Goal: Transaction & Acquisition: Purchase product/service

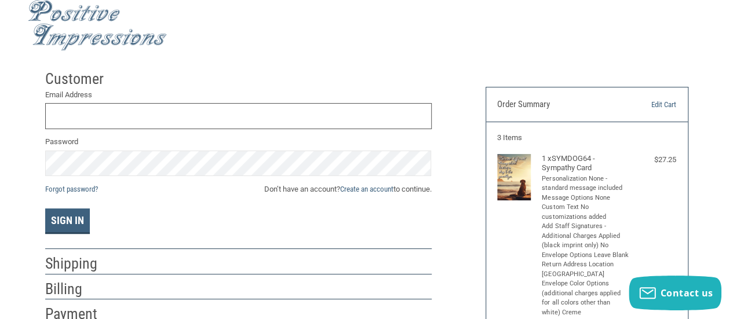
scroll to position [72, 0]
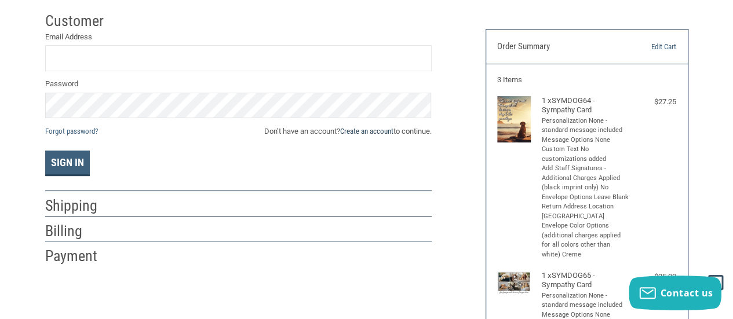
click at [372, 128] on link "Create an account" at bounding box center [366, 131] width 53 height 9
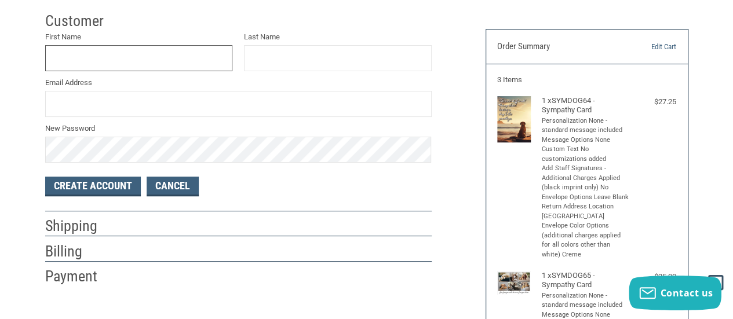
click at [129, 52] on input "First Name" at bounding box center [139, 58] width 188 height 26
type input "ASHLYNN"
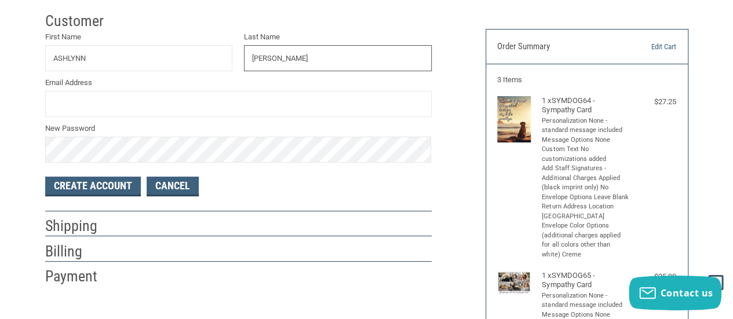
type input "[PERSON_NAME]"
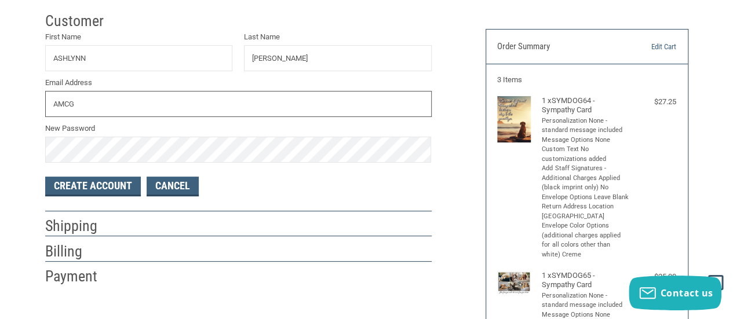
type input "[EMAIL_ADDRESS][DOMAIN_NAME]"
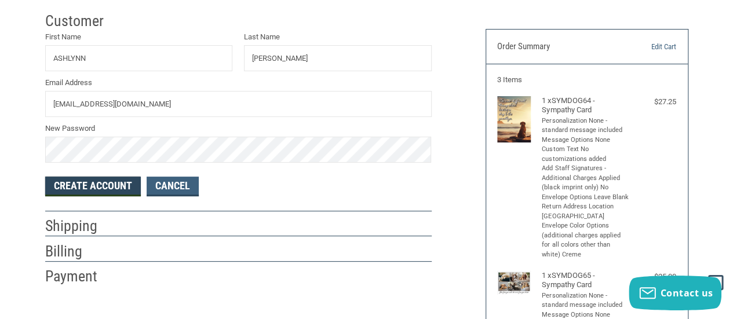
click at [107, 182] on button "Create Account" at bounding box center [93, 187] width 96 height 20
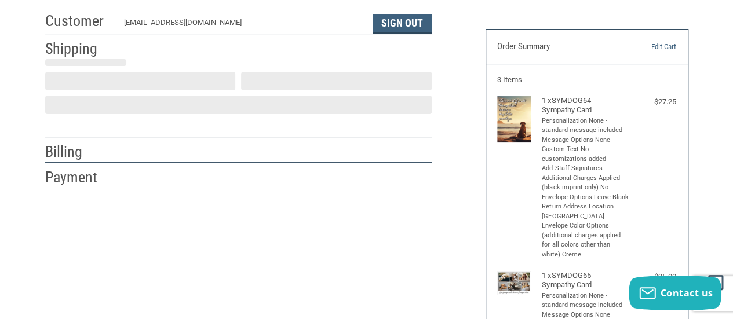
select select "US"
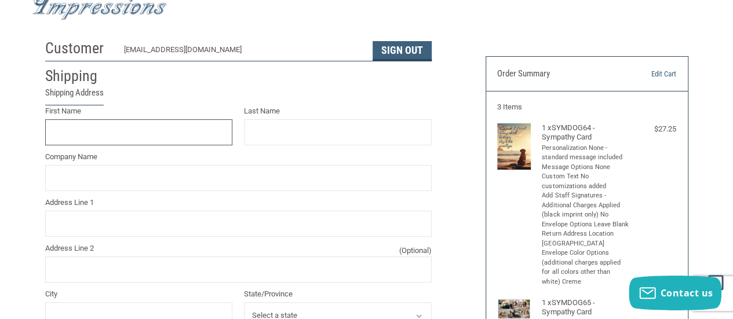
scroll to position [42, 0]
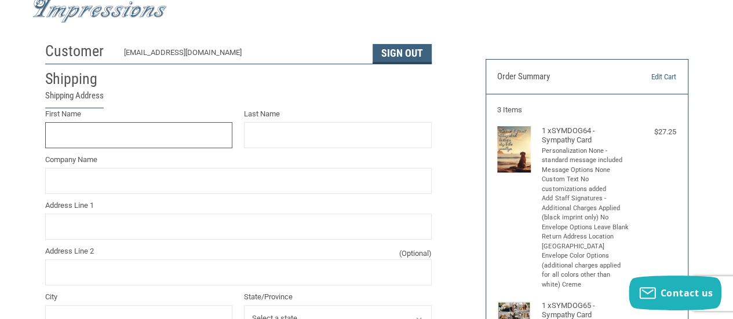
click at [160, 142] on input "First Name" at bounding box center [139, 135] width 188 height 26
type input "Ashlynn"
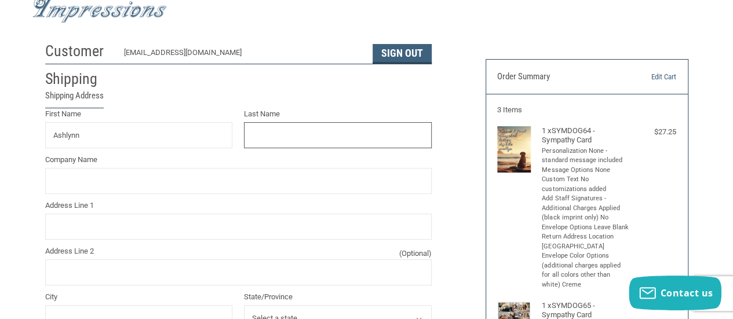
type input "[PERSON_NAME]"
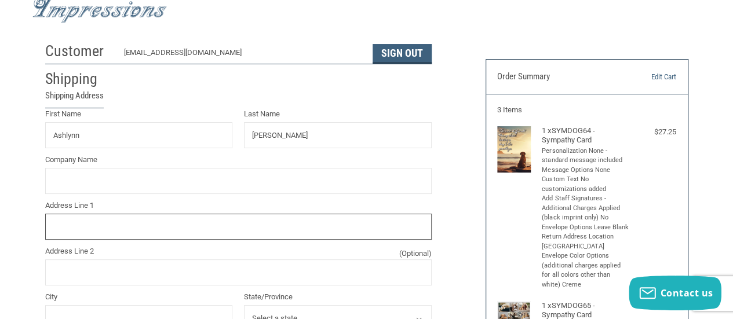
type input "[STREET_ADDRESS]"
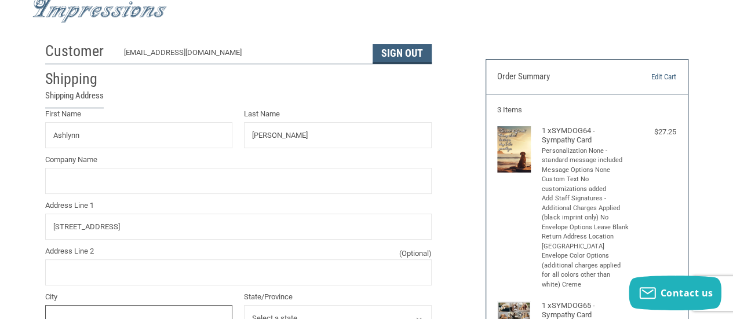
type input "Navarre"
select select "FL"
type input "32566"
type input "8507814508"
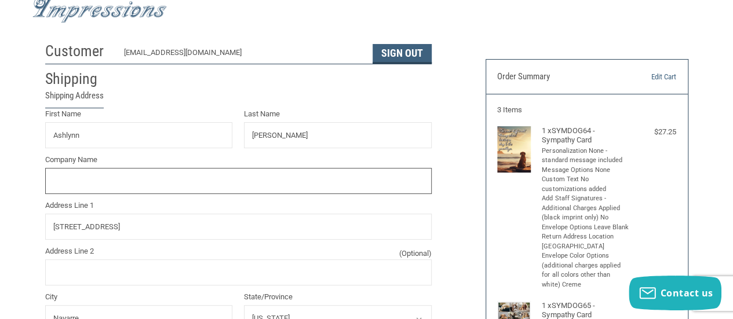
click at [177, 175] on input "Company Name" at bounding box center [238, 181] width 386 height 26
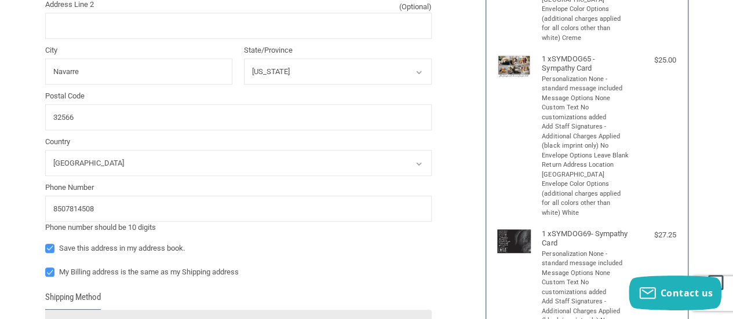
scroll to position [331, 0]
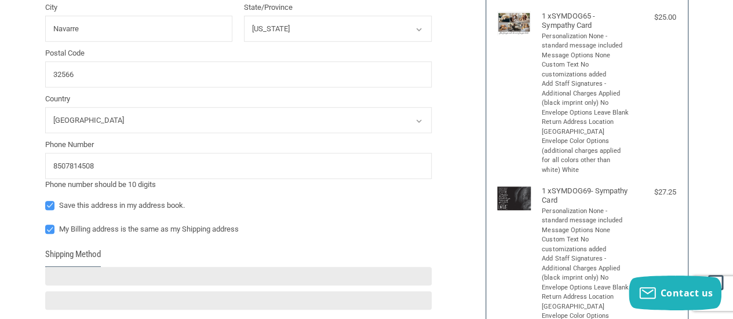
type input "[GEOGRAPHIC_DATA]"
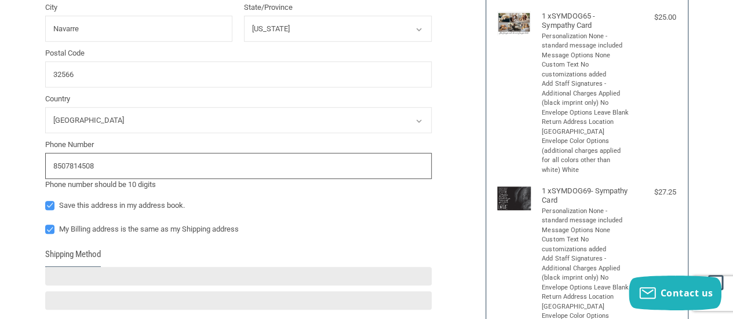
click at [180, 169] on input "8507814508" at bounding box center [238, 166] width 386 height 26
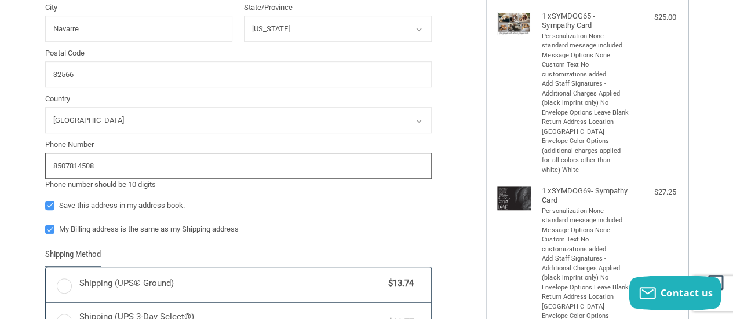
drag, startPoint x: 180, startPoint y: 169, endPoint x: 47, endPoint y: 171, distance: 132.1
click at [47, 171] on input "8507814508" at bounding box center [238, 166] width 386 height 26
radio input "true"
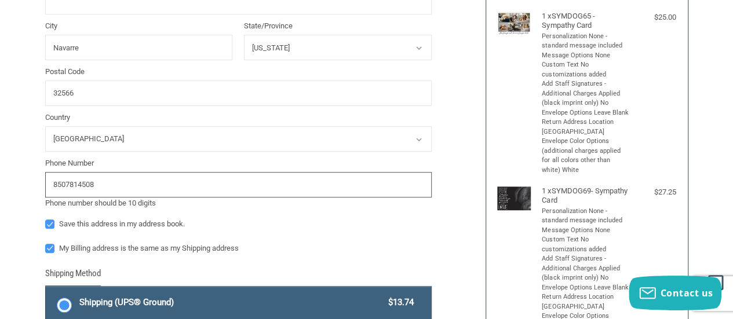
scroll to position [350, 0]
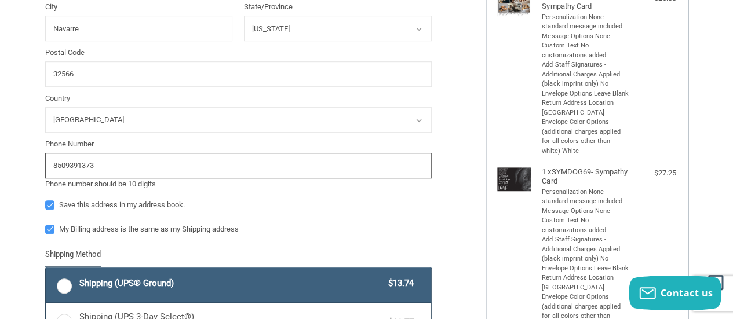
type input "8509391373"
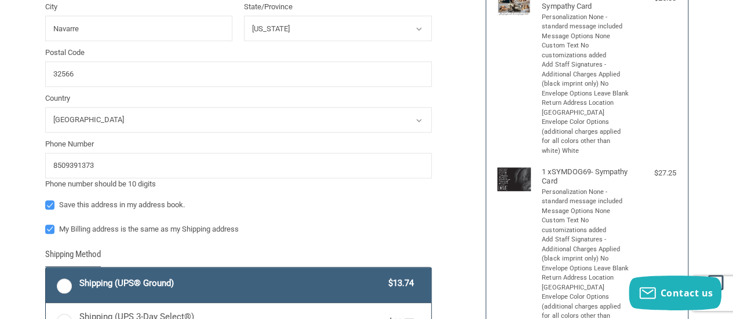
click at [215, 227] on label "My Billing address is the same as my Shipping address" at bounding box center [238, 229] width 386 height 9
click at [46, 224] on input "My Billing address is the same as my Shipping address" at bounding box center [45, 224] width 1 height 1
checkbox input "false"
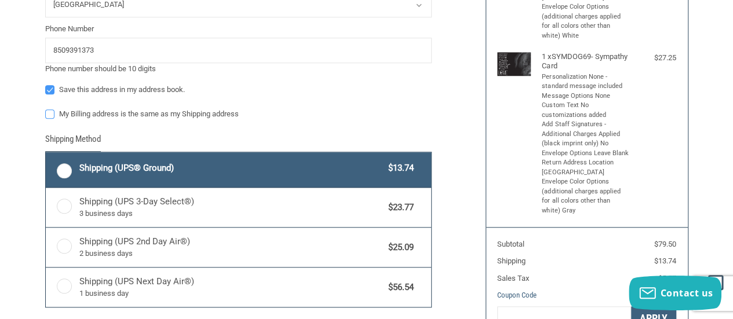
scroll to position [466, 0]
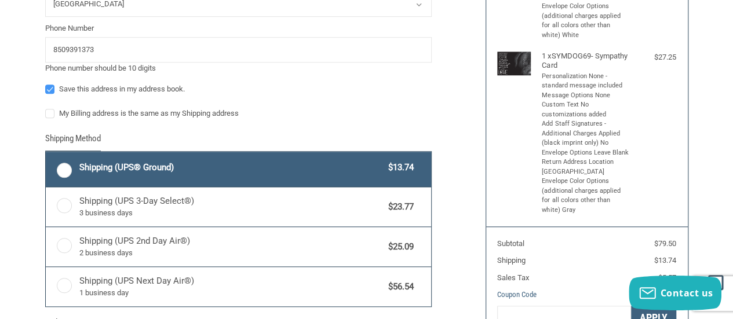
click at [169, 164] on span "Shipping (UPS® Ground)" at bounding box center [230, 167] width 303 height 13
click at [46, 153] on input "Shipping (UPS® Ground) $13.74" at bounding box center [46, 153] width 1 height 1
radio input "true"
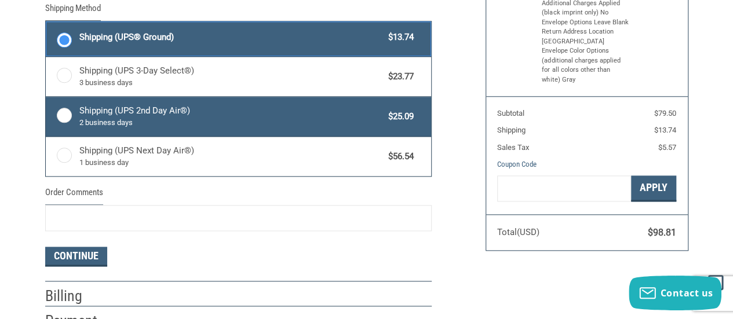
scroll to position [640, 0]
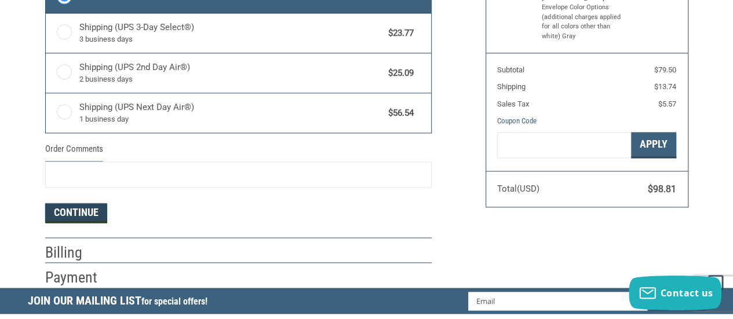
click at [88, 217] on button "Continue" at bounding box center [76, 213] width 62 height 20
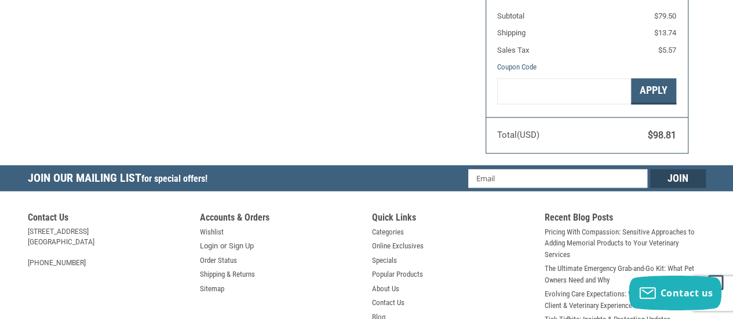
select select "US"
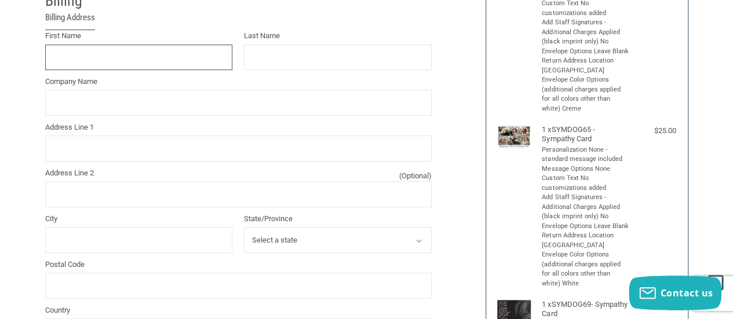
scroll to position [140, 0]
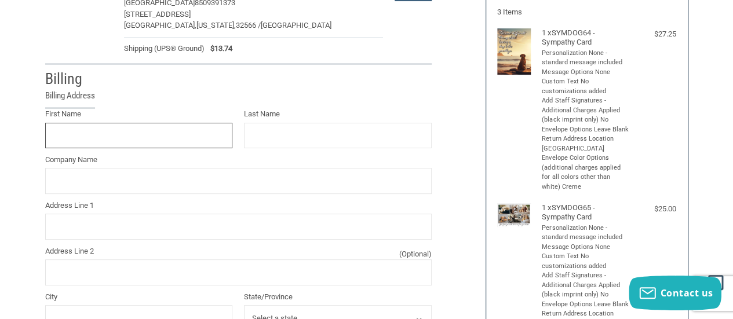
click at [147, 136] on input "First Name" at bounding box center [139, 136] width 188 height 26
type input "Ashlynn"
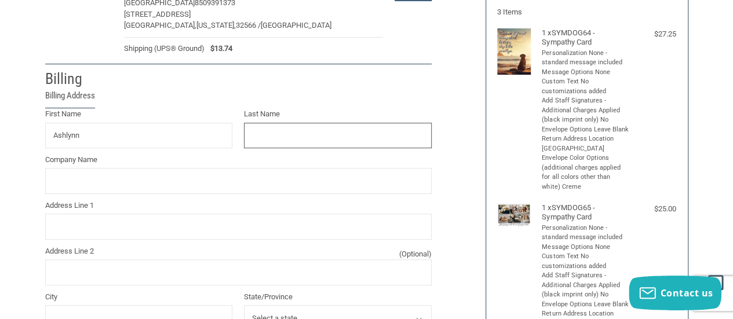
type input "[PERSON_NAME]"
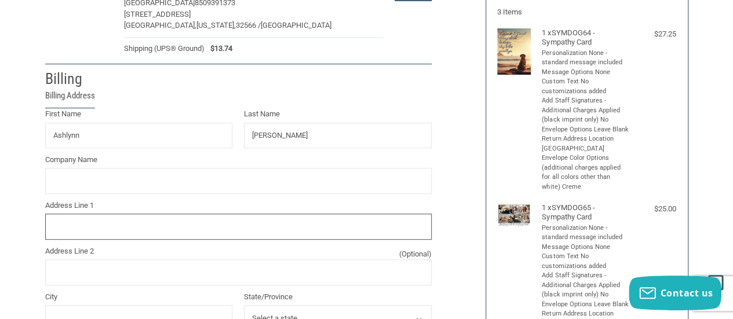
type input "[STREET_ADDRESS]"
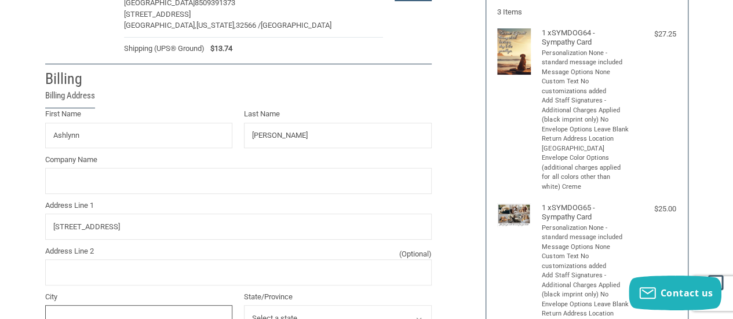
type input "Navarre"
select select "FL"
type input "32566"
type input "8507814508"
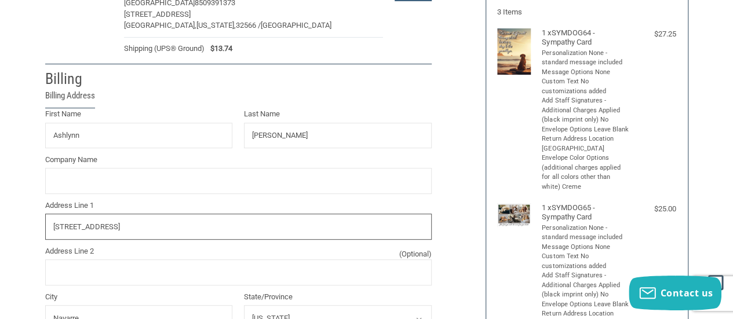
drag, startPoint x: 159, startPoint y: 226, endPoint x: 13, endPoint y: 228, distance: 145.9
paste input "[STREET_ADDRESS]"
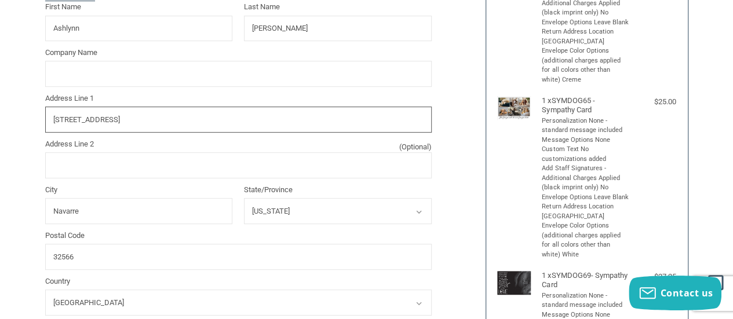
scroll to position [255, 0]
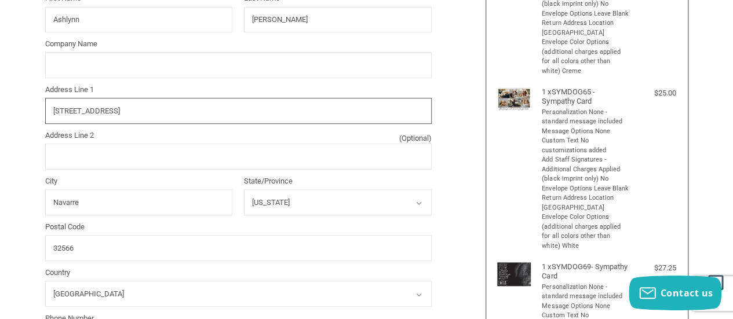
type input "[STREET_ADDRESS]"
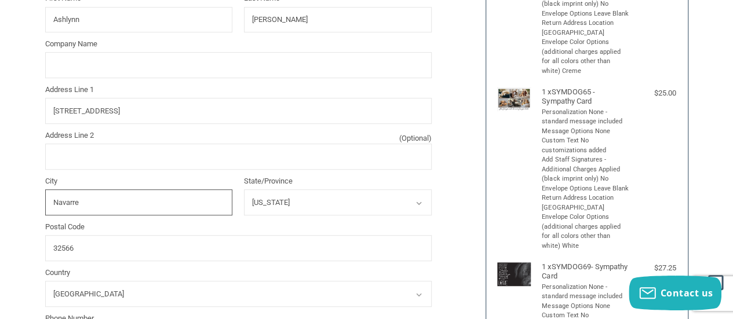
drag, startPoint x: 115, startPoint y: 202, endPoint x: 7, endPoint y: 209, distance: 107.9
click at [7, 209] on div "Customer [EMAIL_ADDRESS][DOMAIN_NAME] Sign Out Shipping ASHLYNN [PERSON_NAME] […" at bounding box center [366, 213] width 733 height 781
type input "[GEOGRAPHIC_DATA]"
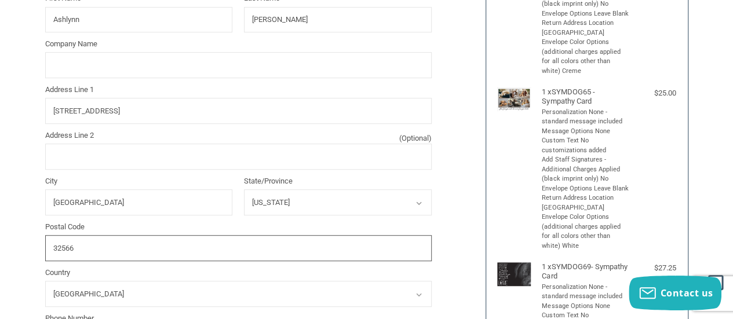
click at [178, 258] on input "32566" at bounding box center [238, 248] width 386 height 26
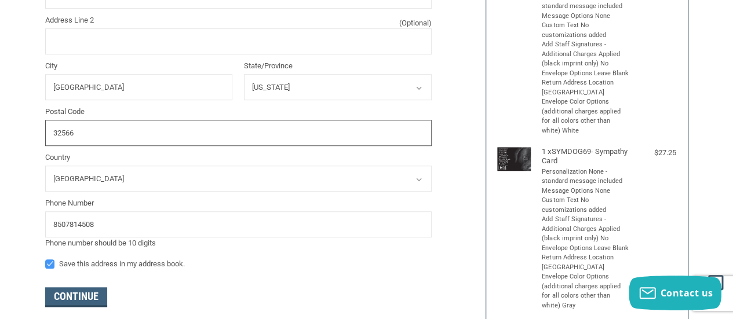
scroll to position [371, 0]
drag, startPoint x: 8, startPoint y: 133, endPoint x: 0, endPoint y: 133, distance: 8.1
click at [0, 133] on div "Customer [EMAIL_ADDRESS][DOMAIN_NAME] Sign Out Shipping ASHLYNN [PERSON_NAME] […" at bounding box center [366, 97] width 733 height 781
paste input "3634"
type input "33634"
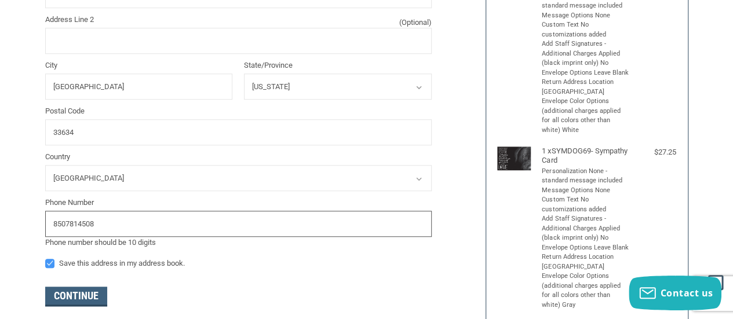
click at [220, 226] on input "8507814508" at bounding box center [238, 224] width 386 height 26
click at [173, 227] on input "8507814508" at bounding box center [238, 224] width 386 height 26
drag, startPoint x: 160, startPoint y: 222, endPoint x: 64, endPoint y: 224, distance: 96.2
click at [64, 224] on input "8507814508" at bounding box center [238, 224] width 386 height 26
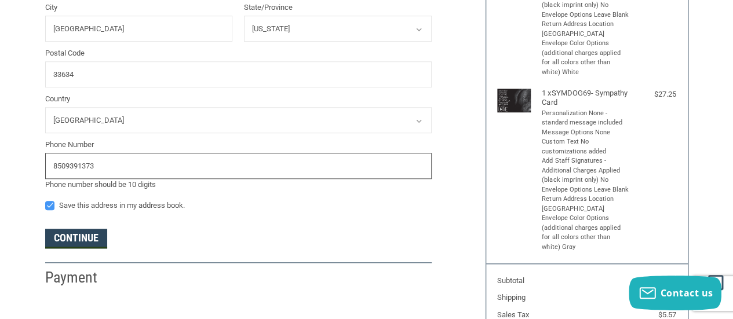
type input "8509391373"
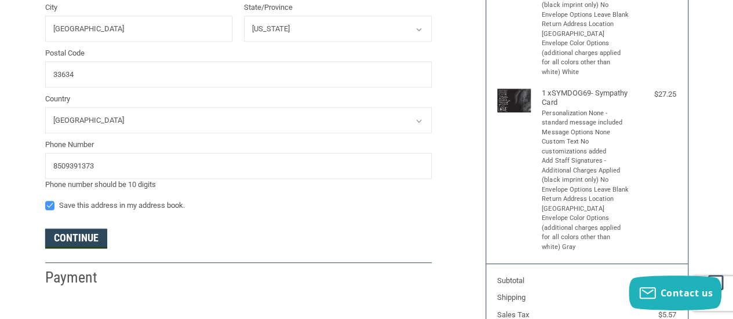
click at [83, 239] on button "Continue" at bounding box center [76, 239] width 62 height 20
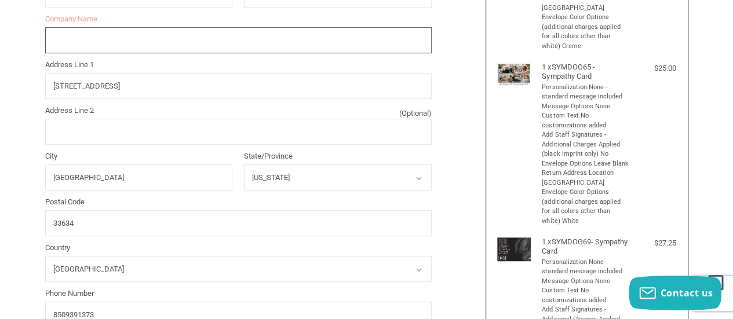
scroll to position [153, 0]
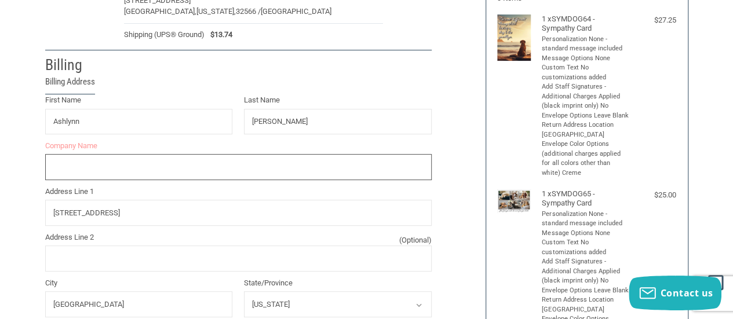
click at [185, 175] on input "Company Name" at bounding box center [238, 167] width 386 height 26
drag, startPoint x: 166, startPoint y: 173, endPoint x: 0, endPoint y: 174, distance: 165.6
click at [0, 174] on div "Customer [EMAIL_ADDRESS][DOMAIN_NAME] Sign Out Shipping ASHLYNN [PERSON_NAME] […" at bounding box center [366, 315] width 733 height 781
paste input "merican Veterinary Group"
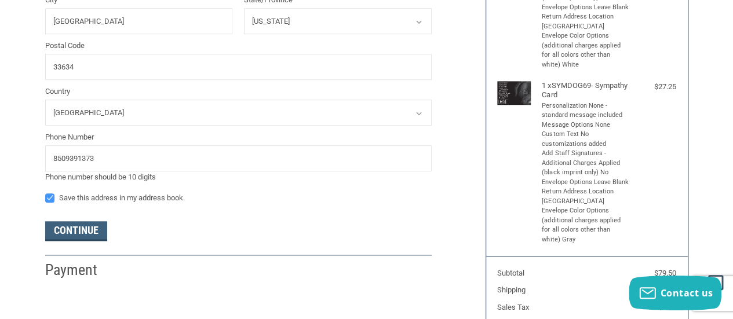
scroll to position [501, 0]
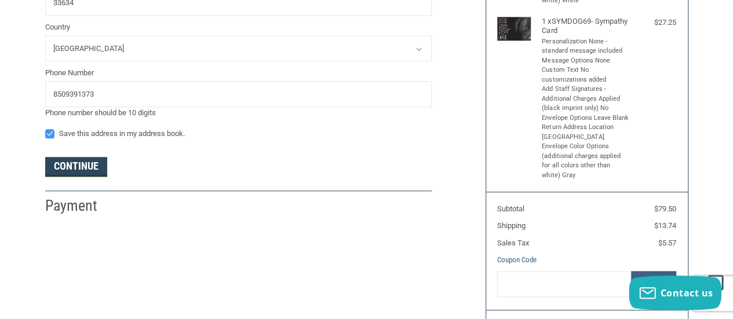
type input "AMERICAN VETERINARY GROUP"
click at [89, 173] on button "Continue" at bounding box center [76, 167] width 62 height 20
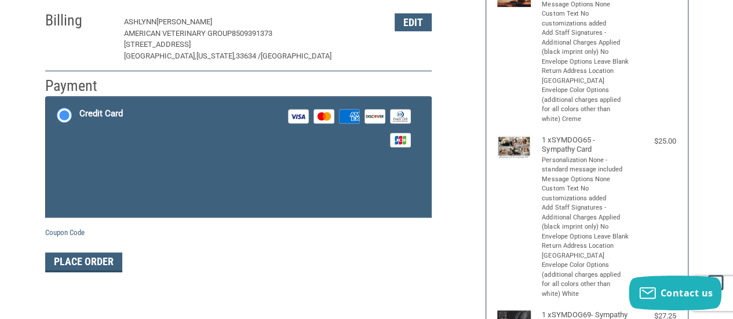
scroll to position [189, 0]
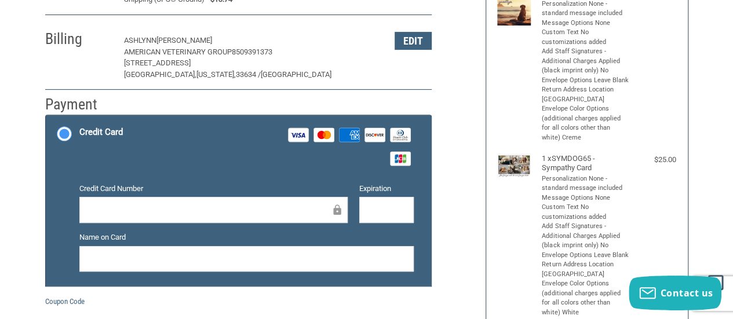
click at [241, 200] on div at bounding box center [213, 210] width 268 height 26
click at [258, 219] on div at bounding box center [213, 210] width 268 height 26
click at [169, 140] on div "Credit Card Visa Master Amex Discover Diners Club JCB" at bounding box center [246, 146] width 334 height 47
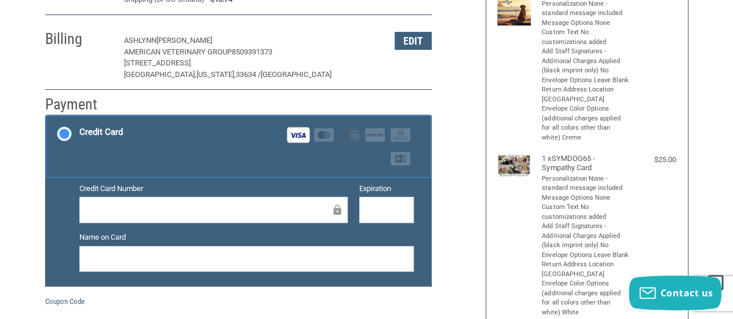
click at [46, 117] on input "Credit Card Visa Master Amex Discover Diners Club JCB" at bounding box center [46, 116] width 1 height 1
drag, startPoint x: 200, startPoint y: 165, endPoint x: 208, endPoint y: 164, distance: 7.6
click at [200, 165] on div "Credit Card Visa Master Amex Discover Diners Club JCB" at bounding box center [246, 146] width 334 height 47
click at [46, 117] on input "Credit Card Visa Master Amex Discover Diners Club JCB" at bounding box center [46, 116] width 1 height 1
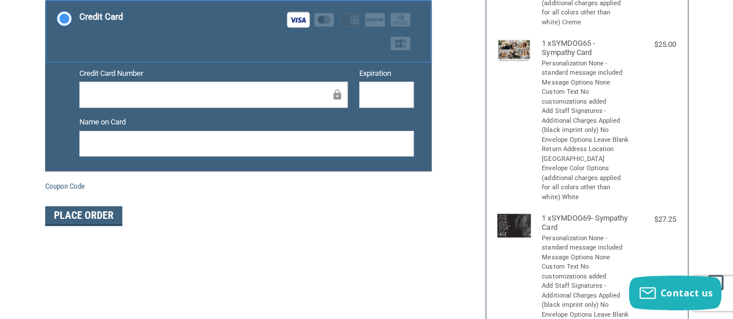
scroll to position [305, 0]
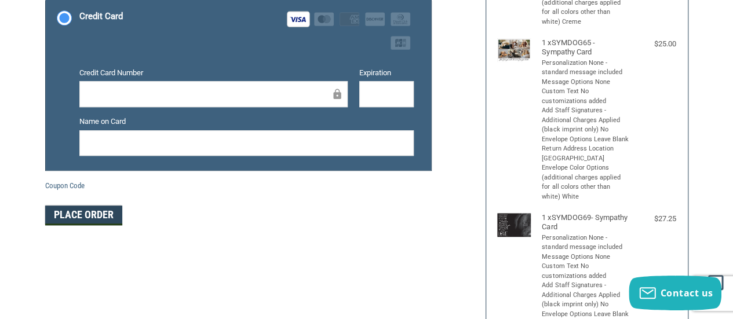
click at [111, 214] on button "Place Order" at bounding box center [83, 216] width 77 height 20
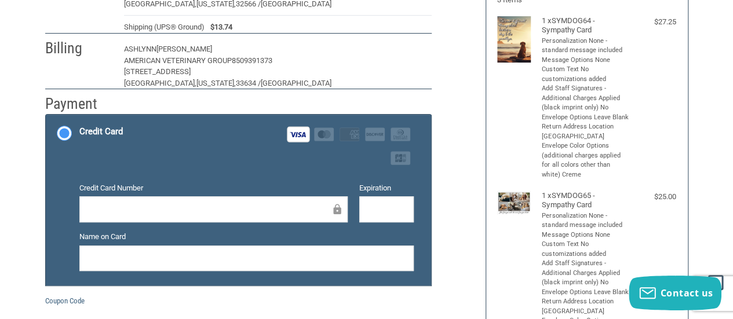
scroll to position [210, 0]
